Goal: Complete application form: Complete application form

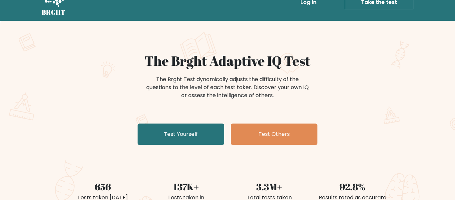
scroll to position [16, 0]
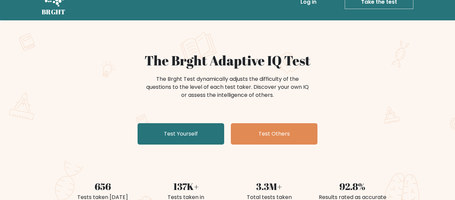
click at [175, 135] on link "Test Yourself" at bounding box center [181, 133] width 87 height 21
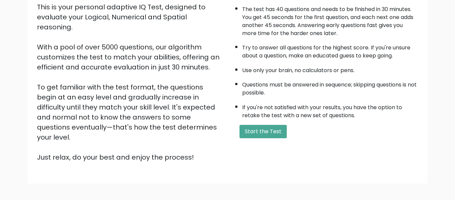
scroll to position [106, 0]
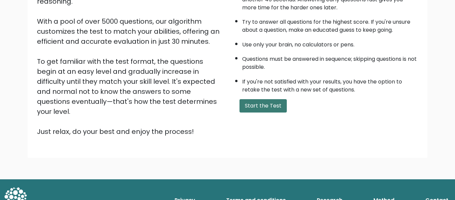
click at [267, 103] on button "Start the Test" at bounding box center [263, 105] width 47 height 13
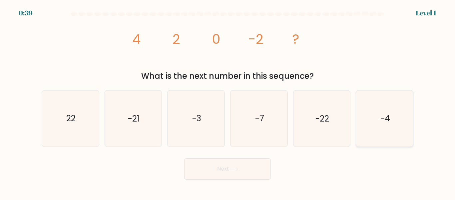
click at [381, 108] on icon "-4" at bounding box center [385, 118] width 56 height 56
click at [228, 102] on input "f. -4" at bounding box center [228, 101] width 0 height 2
radio input "true"
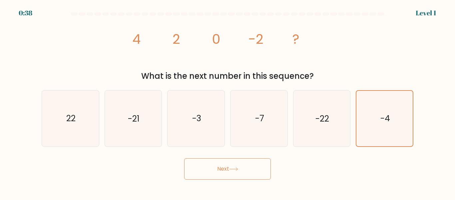
click at [269, 165] on button "Next" at bounding box center [227, 168] width 87 height 21
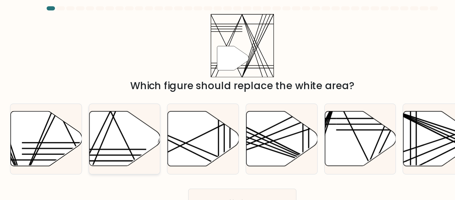
click at [138, 115] on icon at bounding box center [133, 118] width 57 height 44
click at [228, 102] on input "b." at bounding box center [228, 101] width 0 height 2
radio input "true"
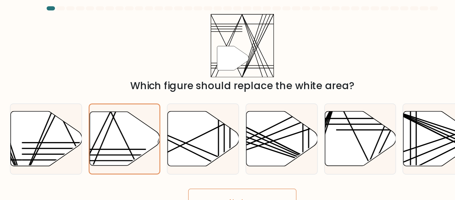
click at [217, 164] on button "Next" at bounding box center [227, 168] width 87 height 21
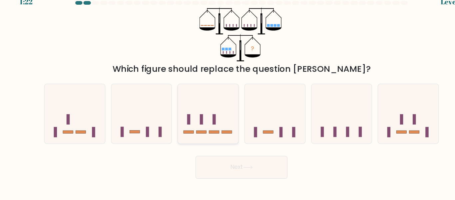
click at [207, 112] on icon at bounding box center [196, 118] width 57 height 47
click at [228, 102] on input "c." at bounding box center [228, 101] width 0 height 2
radio input "true"
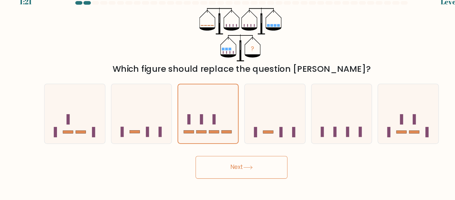
click at [232, 180] on body "1:21 Level 3" at bounding box center [227, 100] width 455 height 200
click at [227, 173] on button "Next" at bounding box center [227, 168] width 87 height 21
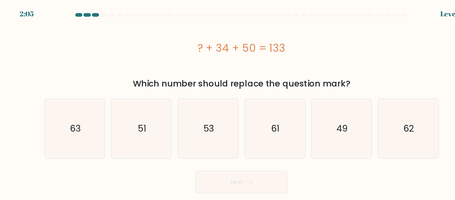
click at [240, 88] on div "a. 63 b. 51 c." at bounding box center [227, 118] width 377 height 62
click at [135, 131] on icon "51" at bounding box center [133, 121] width 56 height 56
click at [228, 102] on input "b. 51" at bounding box center [228, 101] width 0 height 2
radio input "true"
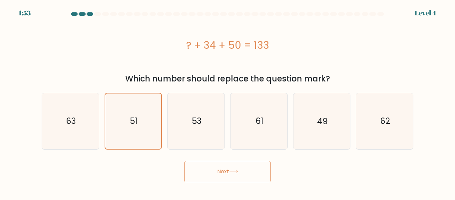
click at [225, 167] on button "Next" at bounding box center [227, 171] width 87 height 21
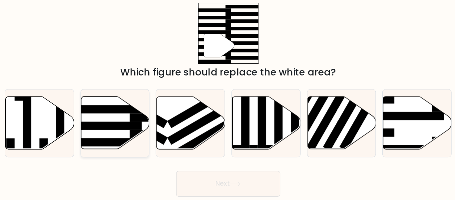
click at [126, 121] on rect at bounding box center [125, 120] width 62 height 7
click at [228, 102] on input "b." at bounding box center [228, 101] width 0 height 2
radio input "true"
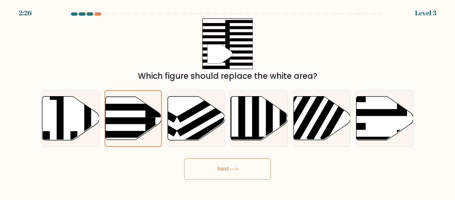
click at [193, 166] on button "Next" at bounding box center [227, 168] width 87 height 21
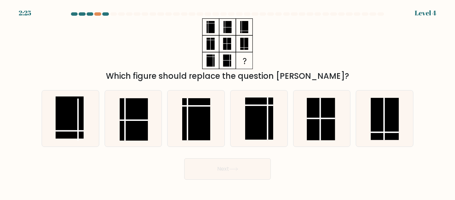
click at [203, 168] on button "Next" at bounding box center [227, 168] width 87 height 21
drag, startPoint x: 193, startPoint y: 166, endPoint x: 245, endPoint y: 48, distance: 129.5
click at [245, 48] on form at bounding box center [227, 95] width 455 height 167
click at [91, 134] on icon at bounding box center [71, 118] width 56 height 56
click at [228, 102] on input "a." at bounding box center [228, 101] width 0 height 2
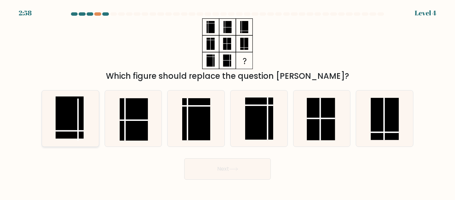
radio input "true"
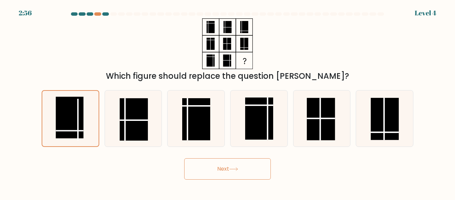
click at [234, 169] on icon at bounding box center [233, 169] width 9 height 4
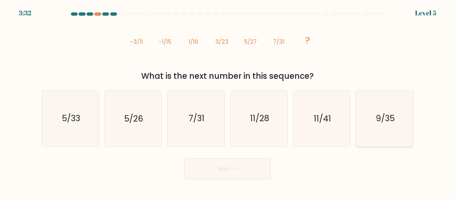
click at [398, 120] on icon "9/35" at bounding box center [385, 118] width 56 height 56
click at [228, 102] on input "f. 9/35" at bounding box center [228, 101] width 0 height 2
radio input "true"
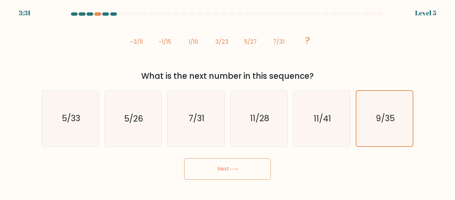
click at [260, 164] on button "Next" at bounding box center [227, 168] width 87 height 21
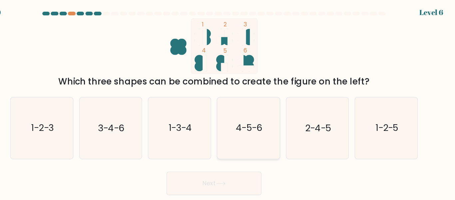
click at [269, 119] on text "4-5-6" at bounding box center [259, 119] width 24 height 12
click at [228, 102] on input "d. 4-5-6" at bounding box center [228, 101] width 0 height 2
radio input "true"
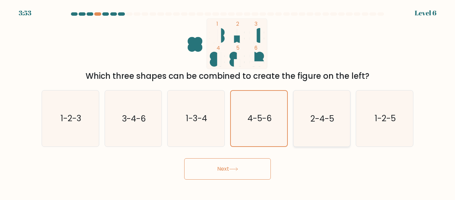
click at [310, 106] on icon "2-4-5" at bounding box center [322, 118] width 56 height 56
click at [228, 102] on input "e. 2-4-5" at bounding box center [228, 101] width 0 height 2
radio input "true"
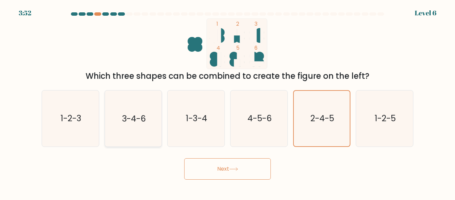
click at [156, 132] on icon "3-4-6" at bounding box center [133, 118] width 56 height 56
click at [228, 102] on input "b. 3-4-6" at bounding box center [228, 101] width 0 height 2
radio input "true"
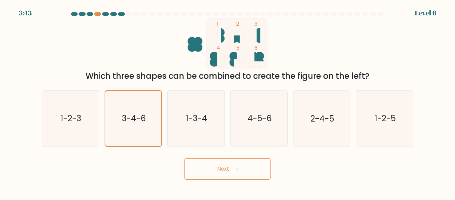
click at [247, 163] on button "Next" at bounding box center [227, 168] width 87 height 21
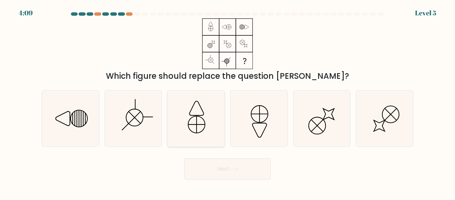
click at [176, 118] on icon at bounding box center [196, 118] width 56 height 56
click at [228, 102] on input "c." at bounding box center [228, 101] width 0 height 2
radio input "true"
click at [125, 121] on icon at bounding box center [133, 118] width 56 height 56
click at [228, 102] on input "b." at bounding box center [228, 101] width 0 height 2
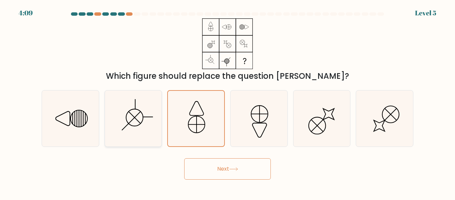
radio input "true"
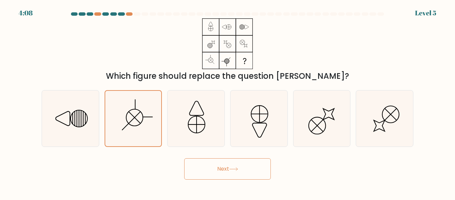
click at [198, 161] on button "Next" at bounding box center [227, 168] width 87 height 21
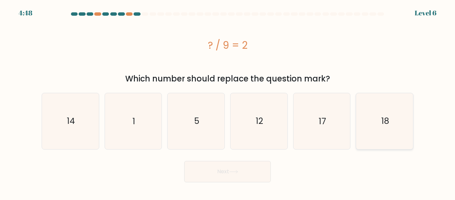
click at [390, 108] on icon "18" at bounding box center [385, 121] width 56 height 56
click at [228, 102] on input "f. 18" at bounding box center [228, 101] width 0 height 2
radio input "true"
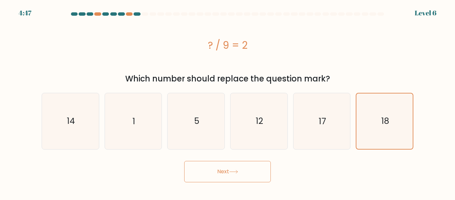
click at [260, 176] on button "Next" at bounding box center [227, 171] width 87 height 21
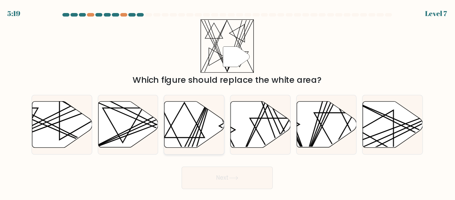
click at [204, 117] on icon at bounding box center [196, 118] width 57 height 44
click at [228, 102] on input "c." at bounding box center [228, 101] width 0 height 2
radio input "true"
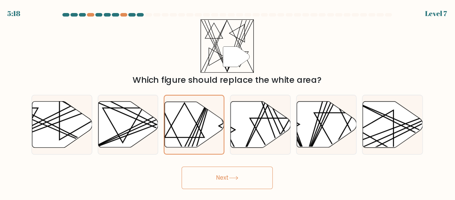
click at [240, 175] on button "Next" at bounding box center [227, 168] width 87 height 21
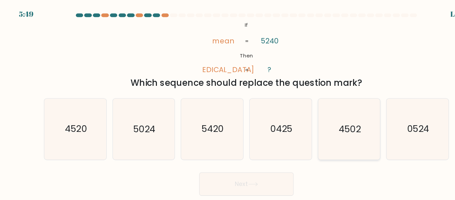
click at [309, 118] on icon "4502" at bounding box center [322, 118] width 56 height 56
click at [228, 102] on input "e. 4502" at bounding box center [228, 101] width 0 height 2
radio input "true"
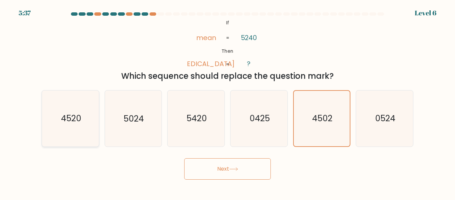
click at [75, 114] on text "4520" at bounding box center [71, 119] width 20 height 12
click at [228, 102] on input "a. 4520" at bounding box center [228, 101] width 0 height 2
radio input "true"
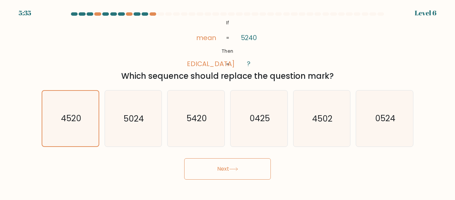
click at [255, 169] on button "Next" at bounding box center [227, 168] width 87 height 21
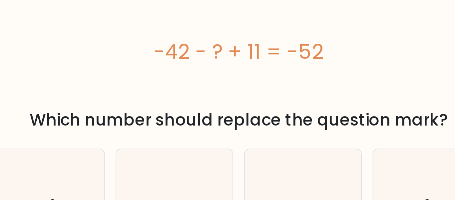
click at [221, 36] on div "-42 - ? + 11 = -52" at bounding box center [228, 44] width 372 height 53
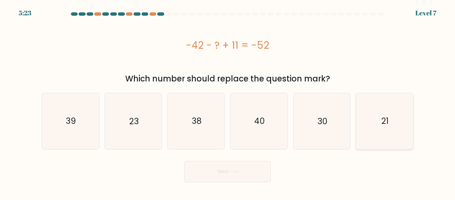
click at [374, 130] on icon "21" at bounding box center [385, 121] width 56 height 56
click at [228, 102] on input "f. 21" at bounding box center [228, 101] width 0 height 2
radio input "true"
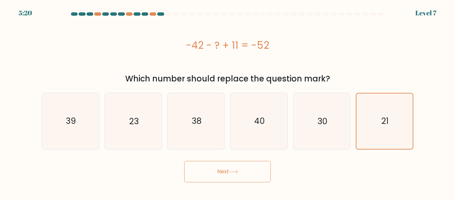
click at [242, 169] on button "Next" at bounding box center [227, 171] width 87 height 21
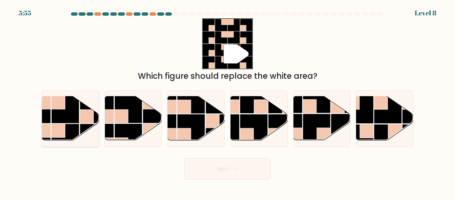
click at [99, 125] on div at bounding box center [71, 118] width 58 height 56
click at [228, 102] on input "a." at bounding box center [228, 101] width 0 height 2
radio input "true"
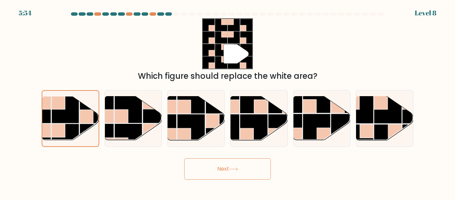
click at [201, 160] on button "Next" at bounding box center [227, 168] width 87 height 21
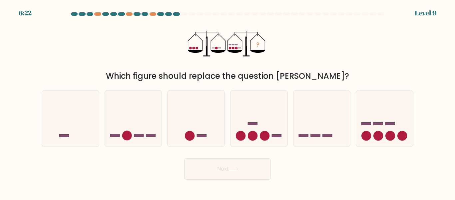
click at [237, 43] on icon "?" at bounding box center [227, 43] width 79 height 51
click at [368, 130] on icon at bounding box center [384, 118] width 57 height 47
click at [228, 102] on input "f." at bounding box center [228, 101] width 0 height 2
radio input "true"
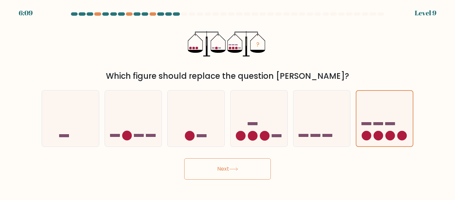
click at [264, 179] on body "6:09 Level 9" at bounding box center [227, 100] width 455 height 200
click at [259, 177] on button "Next" at bounding box center [227, 168] width 87 height 21
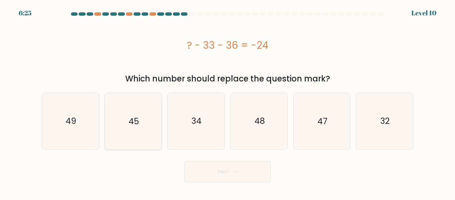
click at [144, 116] on icon "45" at bounding box center [133, 121] width 56 height 56
click at [228, 102] on input "b. 45" at bounding box center [228, 101] width 0 height 2
radio input "true"
click at [221, 169] on button "Next" at bounding box center [227, 171] width 87 height 21
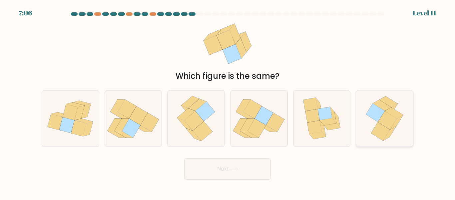
click at [365, 127] on icon at bounding box center [385, 118] width 46 height 56
click at [228, 102] on input "f." at bounding box center [228, 101] width 0 height 2
radio input "true"
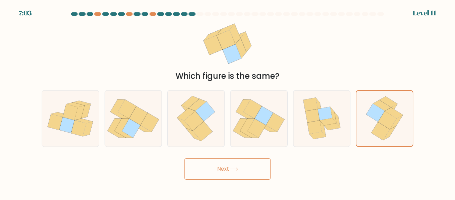
click at [231, 163] on button "Next" at bounding box center [227, 168] width 87 height 21
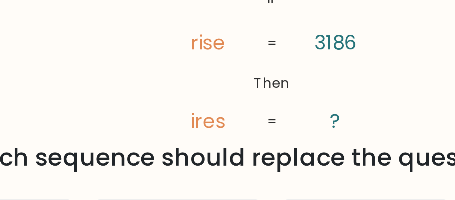
click at [252, 36] on tspan "3186" at bounding box center [249, 37] width 14 height 9
click at [253, 36] on tspan "3186" at bounding box center [249, 37] width 14 height 9
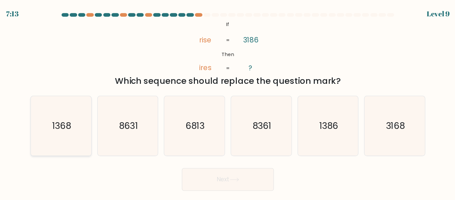
click at [87, 132] on icon "1368" at bounding box center [71, 118] width 56 height 56
click at [228, 102] on input "a. 1368" at bounding box center [228, 101] width 0 height 2
radio input "true"
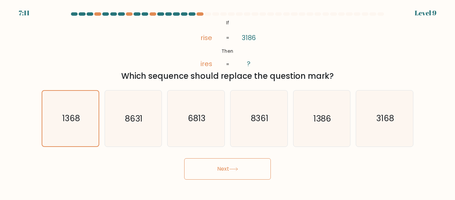
click at [194, 163] on button "Next" at bounding box center [227, 168] width 87 height 21
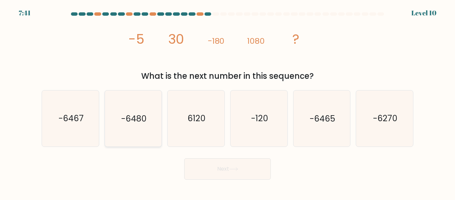
click at [158, 96] on icon "-6480" at bounding box center [133, 118] width 56 height 56
click at [228, 100] on input "b. -6480" at bounding box center [228, 101] width 0 height 2
radio input "true"
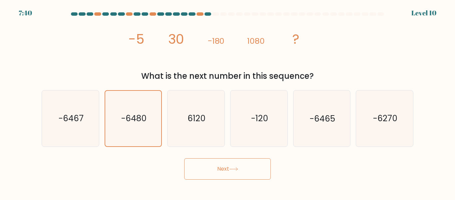
click at [235, 167] on icon at bounding box center [233, 169] width 9 height 4
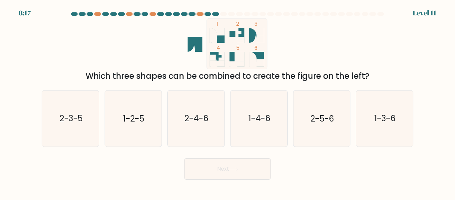
click at [227, 46] on rect at bounding box center [237, 43] width 61 height 51
click at [205, 123] on text "2-4-6" at bounding box center [197, 119] width 24 height 12
click at [228, 102] on input "c. 2-4-6" at bounding box center [228, 101] width 0 height 2
radio input "true"
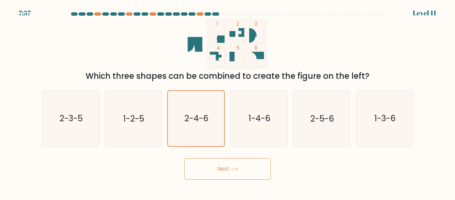
click at [245, 176] on button "Next" at bounding box center [227, 168] width 87 height 21
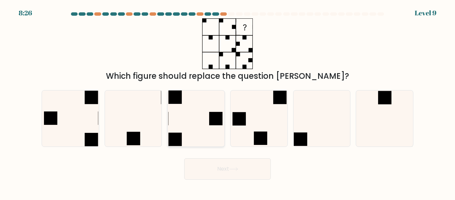
click at [182, 126] on icon at bounding box center [196, 118] width 56 height 56
click at [228, 102] on input "c." at bounding box center [228, 101] width 0 height 2
radio input "true"
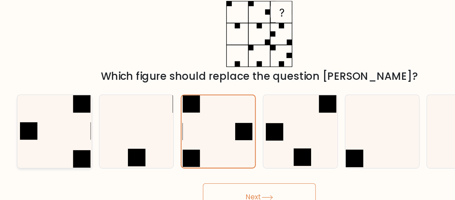
click at [54, 130] on icon at bounding box center [71, 118] width 56 height 56
click at [228, 102] on input "a." at bounding box center [228, 101] width 0 height 2
radio input "true"
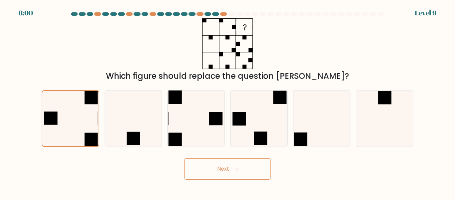
click at [225, 177] on button "Next" at bounding box center [227, 168] width 87 height 21
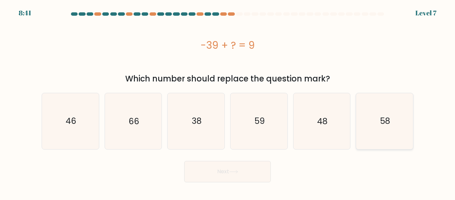
click at [370, 98] on icon "58" at bounding box center [385, 121] width 56 height 56
click at [228, 100] on input "f. 58" at bounding box center [228, 101] width 0 height 2
radio input "true"
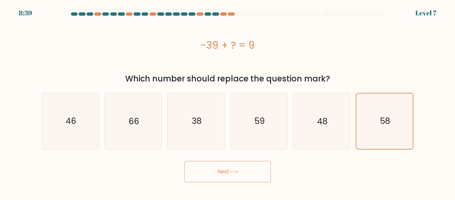
click at [247, 177] on button "Next" at bounding box center [227, 171] width 87 height 21
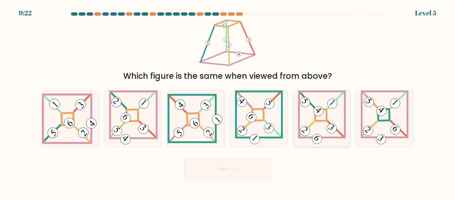
click at [343, 120] on icon at bounding box center [322, 118] width 48 height 56
click at [228, 102] on input "e." at bounding box center [228, 101] width 0 height 2
radio input "true"
click at [250, 162] on button "Next" at bounding box center [227, 168] width 87 height 21
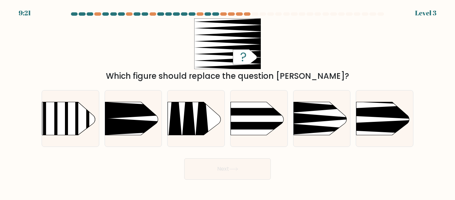
click at [248, 119] on rect at bounding box center [223, 94] width 148 height 113
click at [228, 102] on input "d." at bounding box center [228, 101] width 0 height 2
radio input "true"
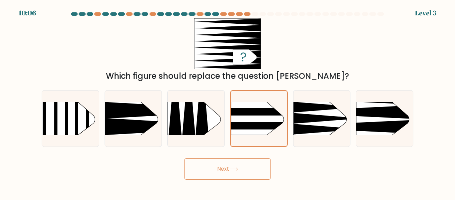
click at [245, 163] on button "Next" at bounding box center [227, 168] width 87 height 21
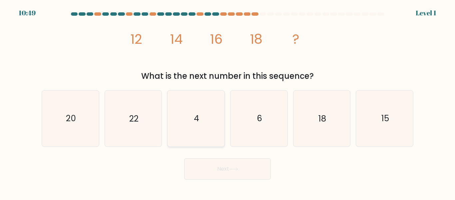
click at [220, 125] on icon "4" at bounding box center [196, 118] width 56 height 56
click at [228, 102] on input "c. 4" at bounding box center [228, 101] width 0 height 2
radio input "true"
click at [232, 171] on button "Next" at bounding box center [227, 168] width 87 height 21
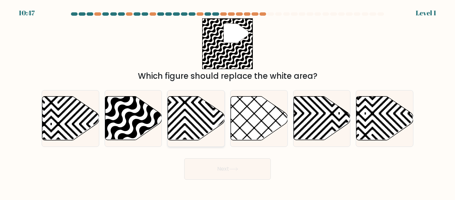
click at [184, 103] on icon at bounding box center [213, 95] width 115 height 115
click at [228, 102] on input "c." at bounding box center [228, 101] width 0 height 2
radio input "true"
click at [222, 166] on button "Next" at bounding box center [227, 168] width 87 height 21
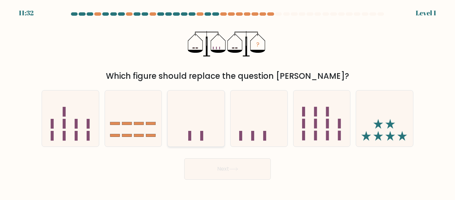
click at [202, 128] on icon at bounding box center [196, 118] width 57 height 47
click at [228, 102] on input "c." at bounding box center [228, 101] width 0 height 2
radio input "true"
click at [227, 167] on button "Next" at bounding box center [227, 168] width 87 height 21
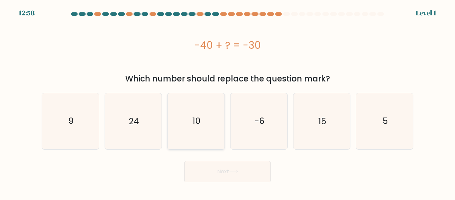
click at [203, 118] on icon "10" at bounding box center [196, 121] width 56 height 56
click at [228, 102] on input "c. 10" at bounding box center [228, 101] width 0 height 2
radio input "true"
click at [228, 172] on button "Next" at bounding box center [227, 171] width 87 height 21
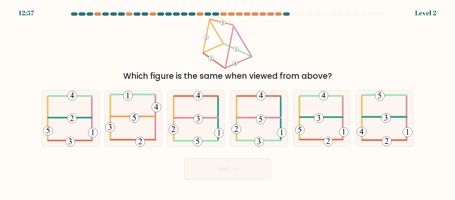
click at [205, 135] on icon at bounding box center [196, 118] width 55 height 56
click at [228, 102] on input "c." at bounding box center [228, 101] width 0 height 2
radio input "true"
click at [225, 172] on button "Next" at bounding box center [227, 168] width 87 height 21
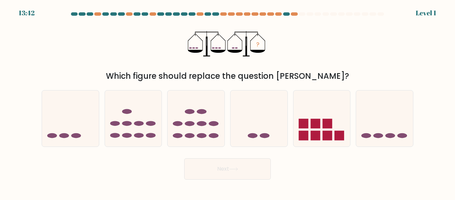
click at [208, 134] on icon at bounding box center [196, 118] width 57 height 47
click at [228, 102] on input "c." at bounding box center [228, 101] width 0 height 2
radio input "true"
click at [230, 166] on button "Next" at bounding box center [227, 168] width 87 height 21
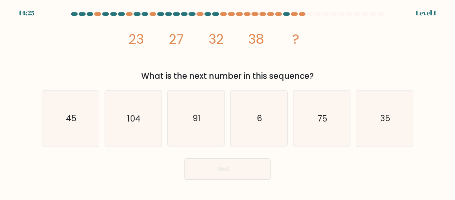
click at [219, 145] on icon "91" at bounding box center [196, 118] width 56 height 56
click at [228, 102] on input "c. 91" at bounding box center [228, 101] width 0 height 2
radio input "true"
click at [239, 180] on body "14:25 Level 1" at bounding box center [227, 100] width 455 height 200
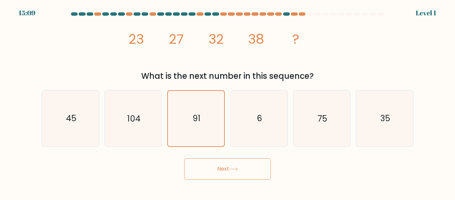
click at [236, 178] on button "Next" at bounding box center [227, 168] width 87 height 21
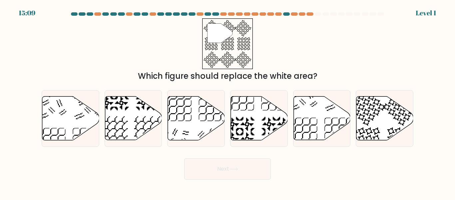
click at [229, 163] on button "Next" at bounding box center [227, 168] width 87 height 21
click at [211, 131] on icon at bounding box center [196, 118] width 57 height 44
click at [228, 102] on input "c." at bounding box center [228, 101] width 0 height 2
radio input "true"
click at [228, 162] on button "Next" at bounding box center [227, 168] width 87 height 21
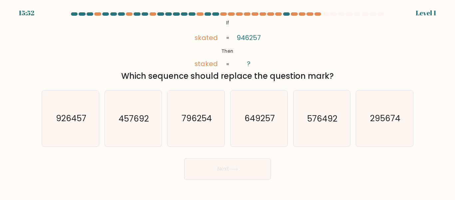
click at [205, 113] on text "796254" at bounding box center [197, 119] width 30 height 12
click at [228, 102] on input "c. 796254" at bounding box center [228, 101] width 0 height 2
radio input "true"
click at [243, 163] on button "Next" at bounding box center [227, 168] width 87 height 21
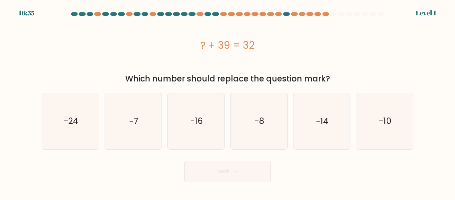
click at [237, 122] on icon "-8" at bounding box center [259, 121] width 56 height 56
click at [228, 102] on input "d. -8" at bounding box center [228, 101] width 0 height 2
radio input "true"
click at [253, 175] on button "Next" at bounding box center [227, 171] width 87 height 21
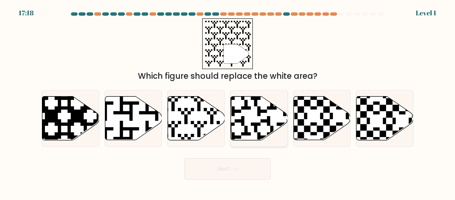
click at [280, 139] on icon at bounding box center [259, 118] width 57 height 44
click at [228, 102] on input "d." at bounding box center [228, 101] width 0 height 2
radio input "true"
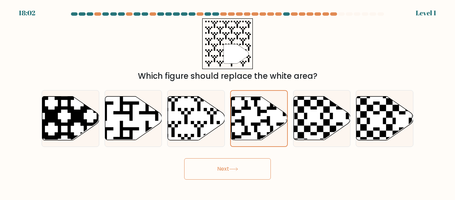
click at [258, 160] on button "Next" at bounding box center [227, 168] width 87 height 21
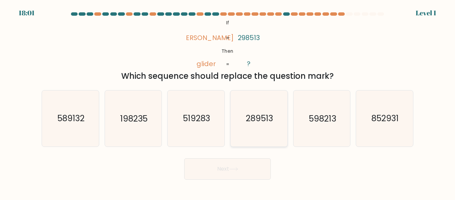
click at [240, 126] on icon "289513" at bounding box center [259, 118] width 56 height 56
click at [228, 102] on input "d. 289513" at bounding box center [228, 101] width 0 height 2
radio input "true"
click at [216, 170] on button "Next" at bounding box center [227, 168] width 87 height 21
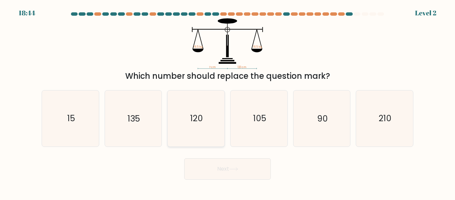
click at [216, 116] on icon "120" at bounding box center [196, 118] width 56 height 56
click at [228, 102] on input "c. 120" at bounding box center [228, 101] width 0 height 2
radio input "true"
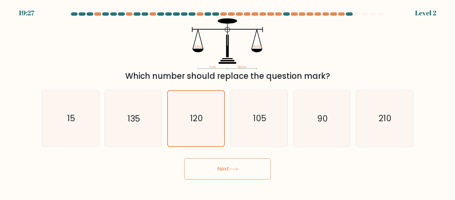
click at [228, 171] on button "Next" at bounding box center [227, 168] width 87 height 21
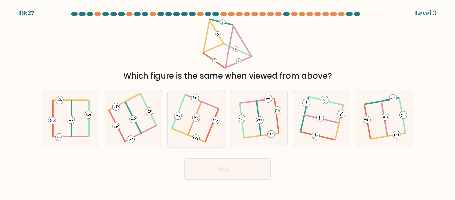
click at [188, 138] on icon at bounding box center [196, 118] width 45 height 45
click at [228, 102] on input "c." at bounding box center [228, 101] width 0 height 2
radio input "true"
click at [225, 168] on button "Next" at bounding box center [227, 168] width 87 height 21
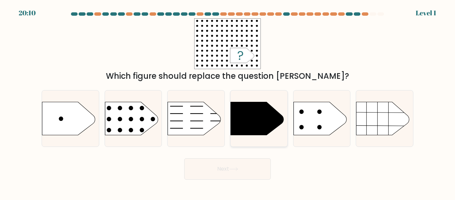
click at [283, 122] on icon at bounding box center [257, 118] width 53 height 33
click at [228, 102] on input "d." at bounding box center [228, 101] width 0 height 2
radio input "true"
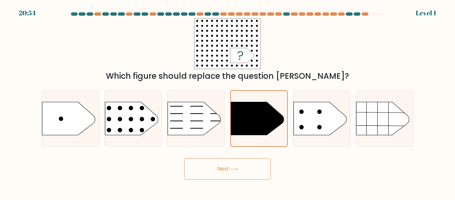
click at [252, 167] on button "Next" at bounding box center [227, 168] width 87 height 21
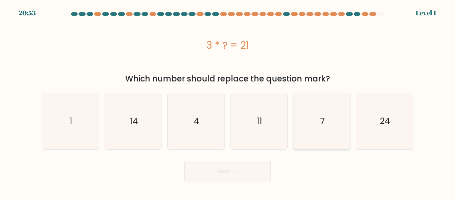
click at [310, 117] on icon "7" at bounding box center [322, 121] width 56 height 56
click at [228, 102] on input "e. 7" at bounding box center [228, 101] width 0 height 2
radio input "true"
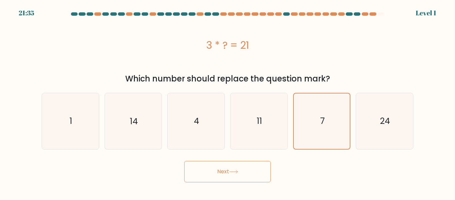
click at [260, 168] on button "Next" at bounding box center [227, 171] width 87 height 21
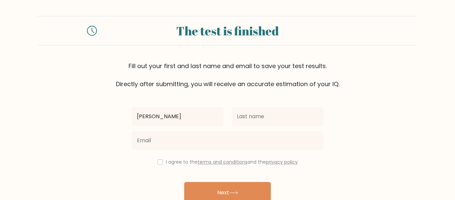
type input "[PERSON_NAME]"
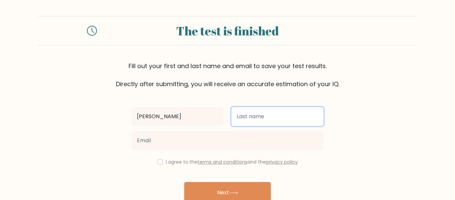
click at [275, 122] on input "text" at bounding box center [278, 116] width 92 height 19
type input "McElrath"
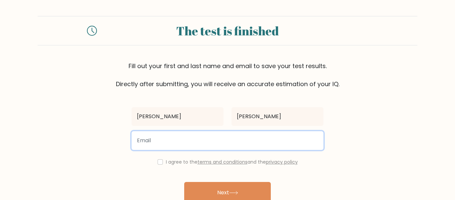
click at [186, 143] on input "email" at bounding box center [228, 140] width 192 height 19
type input "3846@scsboe.org"
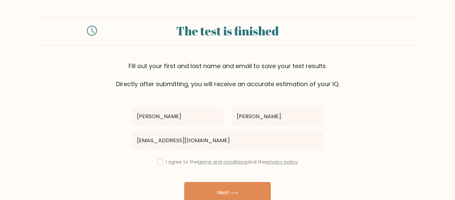
click at [174, 159] on label "I agree to the terms and conditions and the privacy policy" at bounding box center [232, 161] width 132 height 7
click at [159, 160] on input "checkbox" at bounding box center [160, 161] width 5 height 5
checkbox input "true"
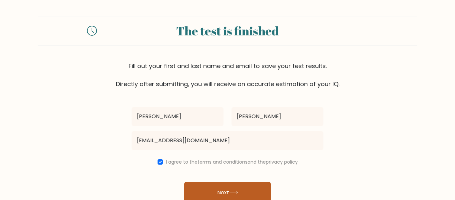
click at [226, 188] on button "Next" at bounding box center [227, 192] width 87 height 21
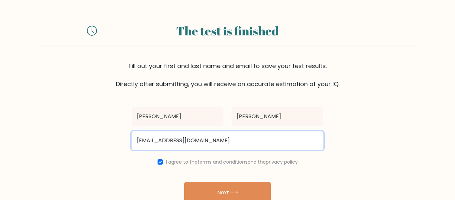
click at [187, 136] on input "3846@scsboe.org" at bounding box center [228, 140] width 192 height 19
type input "3"
type input "@"
type input "3834"
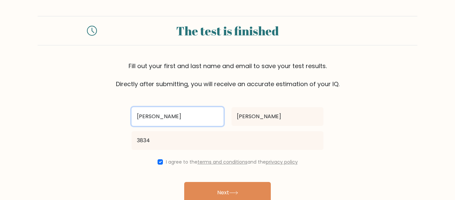
click at [177, 123] on input "Terrell" at bounding box center [178, 116] width 92 height 19
type input "T"
type input "[PERSON_NAME]"
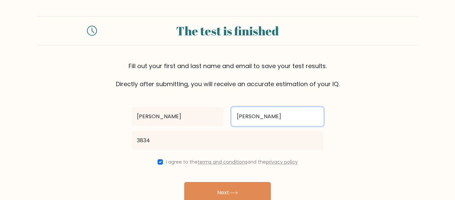
click at [292, 116] on input "McElrath" at bounding box center [278, 116] width 92 height 19
type input "M"
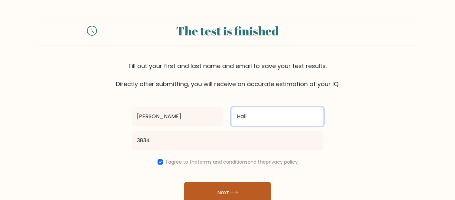
type input "Hall"
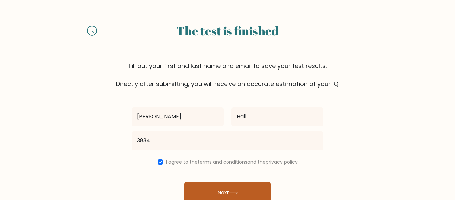
click at [245, 194] on button "Next" at bounding box center [227, 192] width 87 height 21
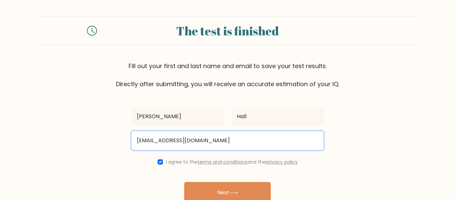
type input "3834@scsboe.org"
click at [184, 182] on button "Next" at bounding box center [227, 192] width 87 height 21
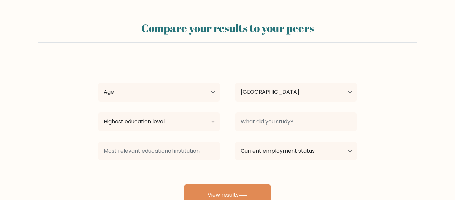
select select "US"
click at [170, 96] on select "Age Under [DEMOGRAPHIC_DATA] [DEMOGRAPHIC_DATA] [DEMOGRAPHIC_DATA] [DEMOGRAPHIC…" at bounding box center [158, 92] width 121 height 19
select select "min_18"
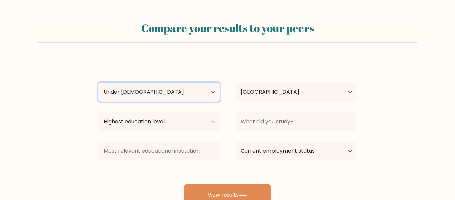
click at [98, 83] on select "Age Under [DEMOGRAPHIC_DATA] [DEMOGRAPHIC_DATA] [DEMOGRAPHIC_DATA] [DEMOGRAPHIC…" at bounding box center [158, 92] width 121 height 19
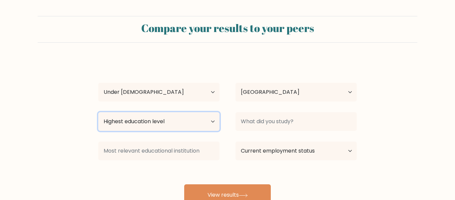
click at [199, 117] on select "Highest education level No schooling Primary Lower Secondary Upper Secondary Oc…" at bounding box center [158, 121] width 121 height 19
select select "primary"
click at [98, 112] on select "Highest education level No schooling Primary Lower Secondary Upper Secondary Oc…" at bounding box center [158, 121] width 121 height 19
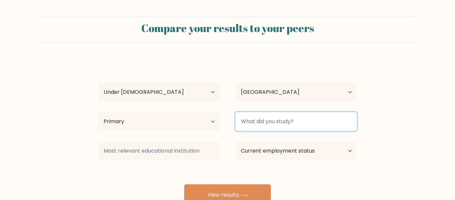
click at [251, 121] on input at bounding box center [296, 121] width 121 height 19
type input "Six Seven"
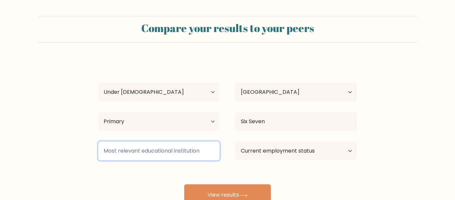
click at [167, 156] on input at bounding box center [158, 150] width 121 height 19
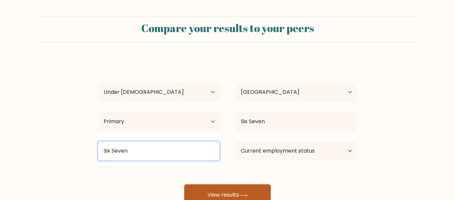
type input "Six Seven"
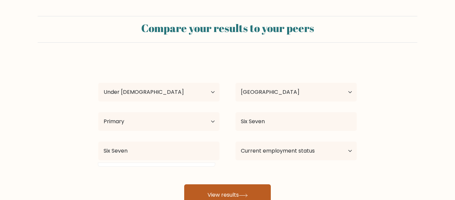
click at [237, 196] on button "View results" at bounding box center [227, 194] width 87 height 21
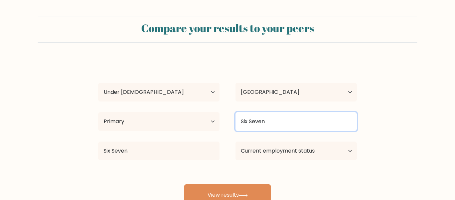
click at [321, 126] on input "Six Seven" at bounding box center [296, 121] width 121 height 19
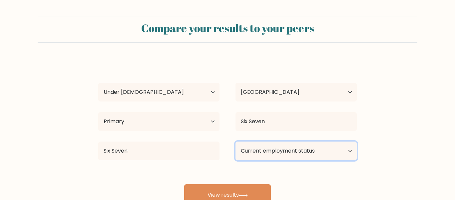
click at [302, 157] on select "Current employment status Employed Student Retired Other / prefer not to answer" at bounding box center [296, 150] width 121 height 19
select select "other"
click at [236, 141] on select "Current employment status Employed Student Retired Other / prefer not to answer" at bounding box center [296, 150] width 121 height 19
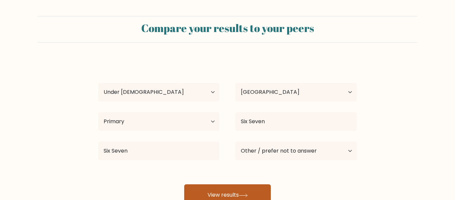
click at [245, 195] on icon at bounding box center [243, 195] width 9 height 4
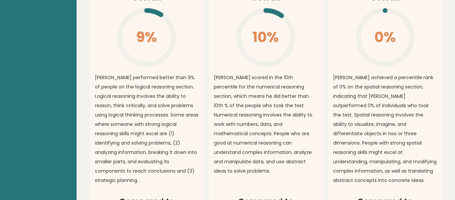
scroll to position [513, 0]
